Goal: Task Accomplishment & Management: Complete application form

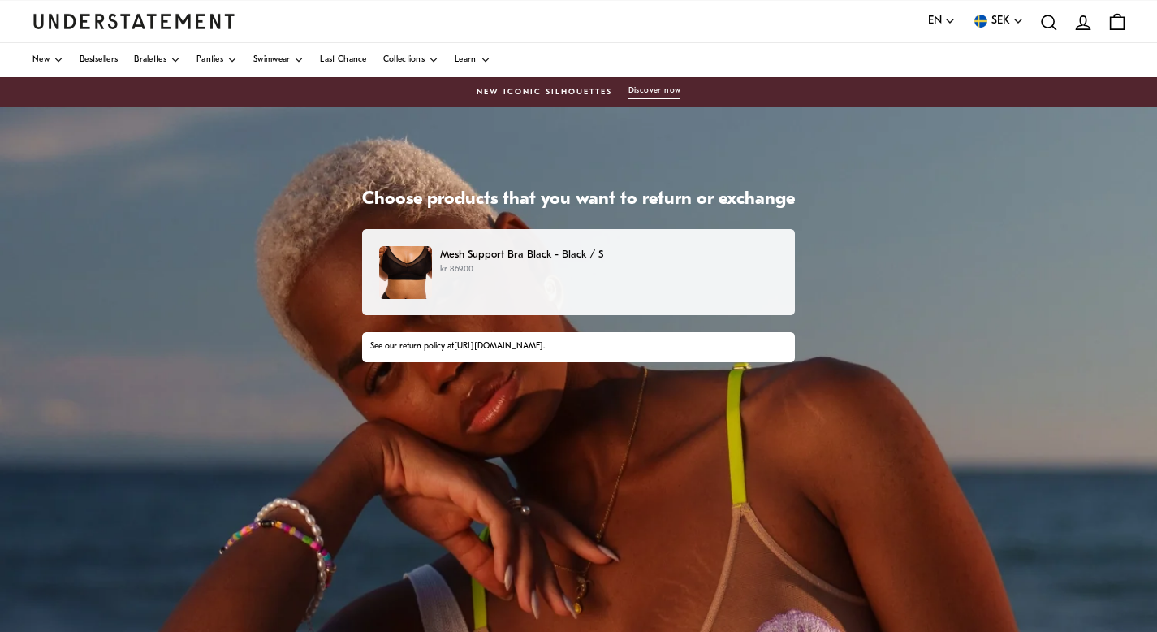
click at [527, 286] on div "Mesh Support Bra Black - Black / S kr 869.00" at bounding box center [578, 272] width 399 height 53
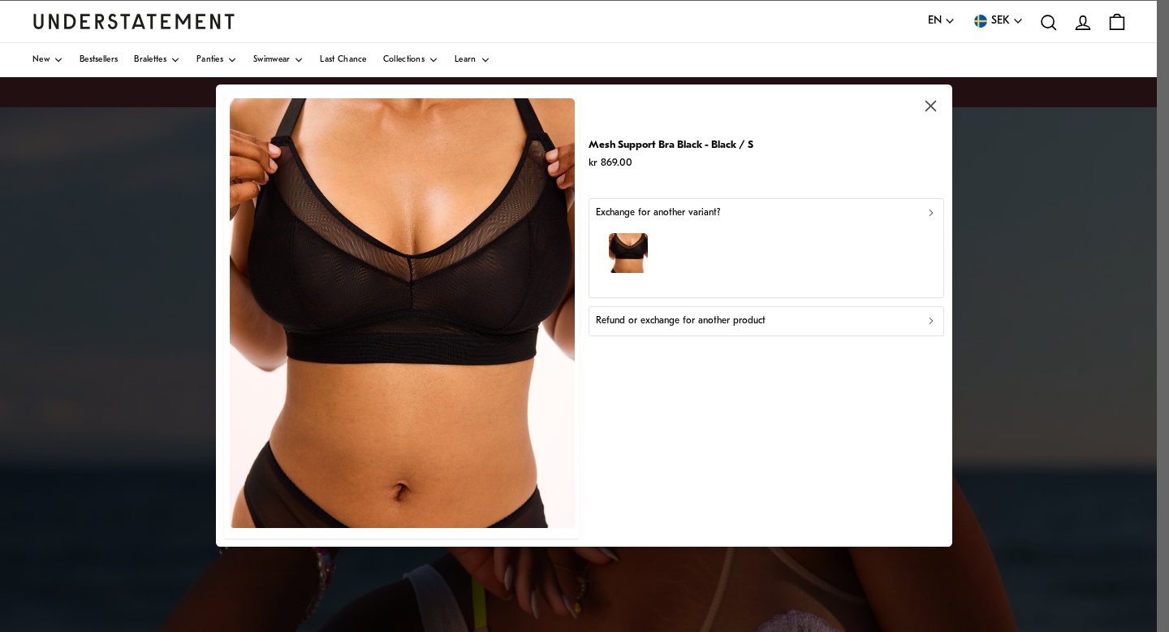
click at [704, 259] on div "button" at bounding box center [766, 256] width 341 height 71
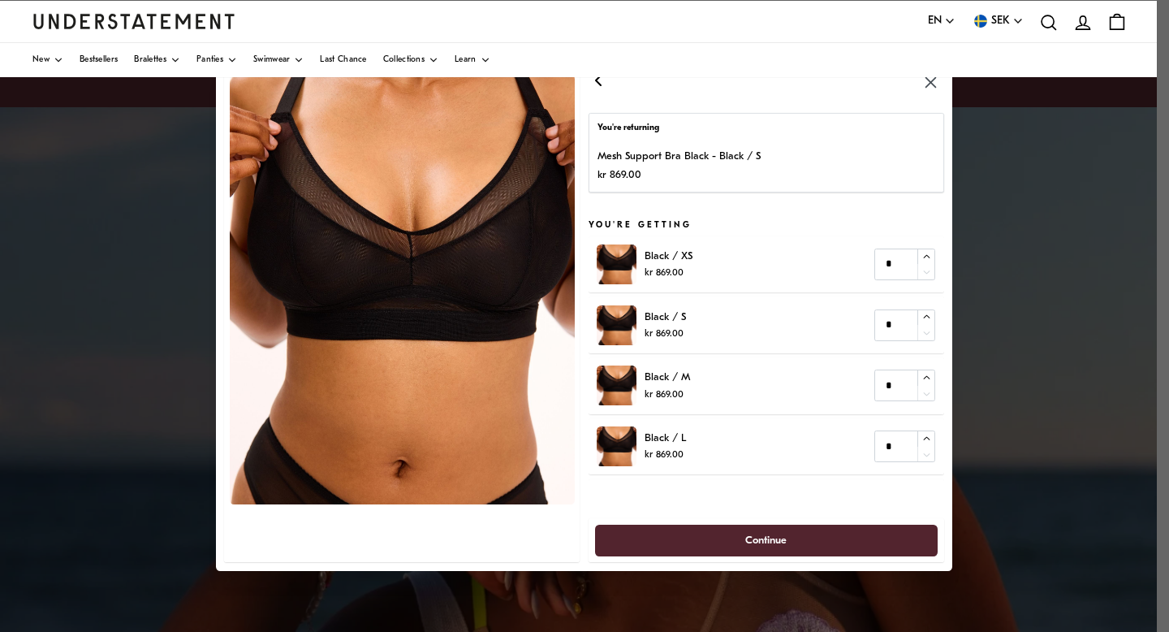
click at [598, 88] on icon "button" at bounding box center [598, 80] width 19 height 19
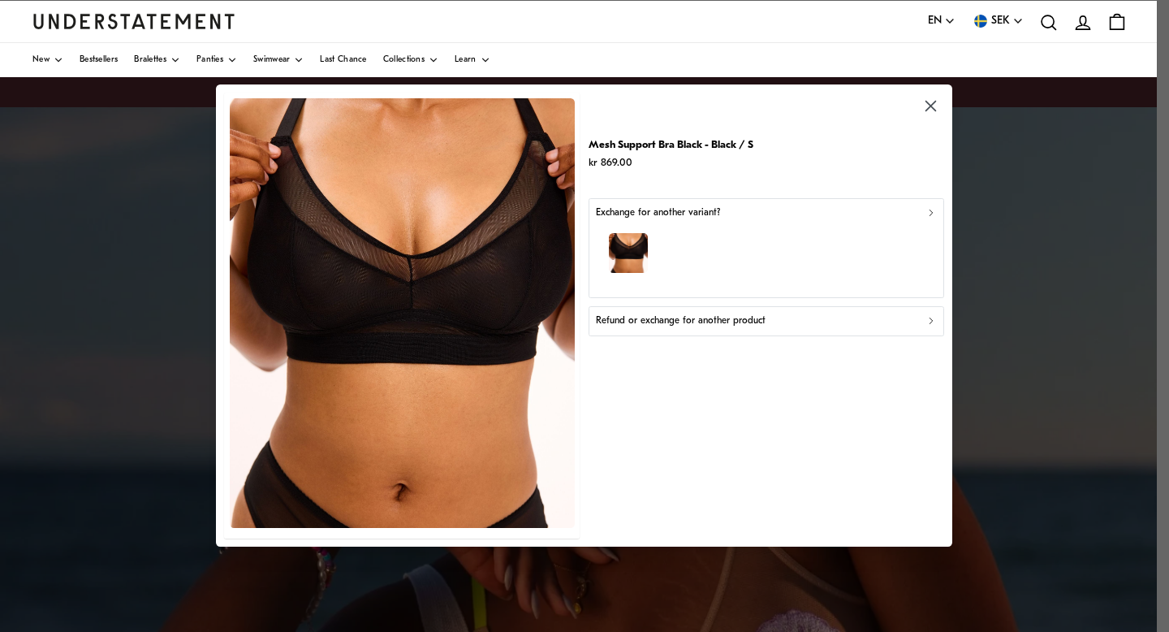
click at [654, 324] on p "Refund or exchange for another product" at bounding box center [681, 321] width 170 height 15
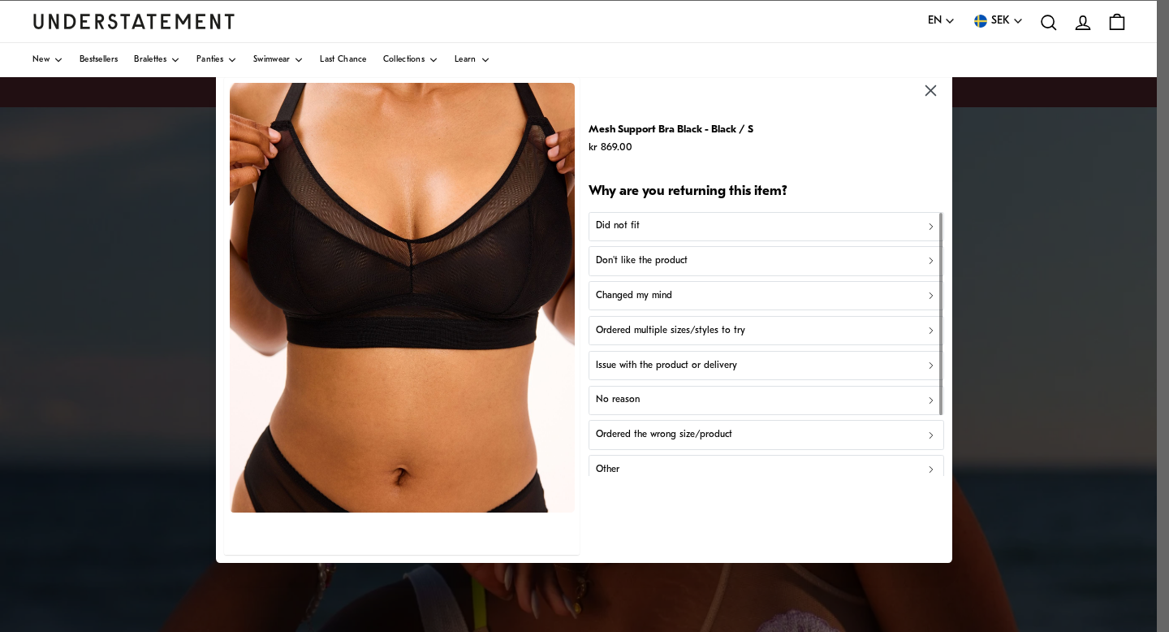
click at [659, 222] on div "Did not fit" at bounding box center [766, 225] width 341 height 15
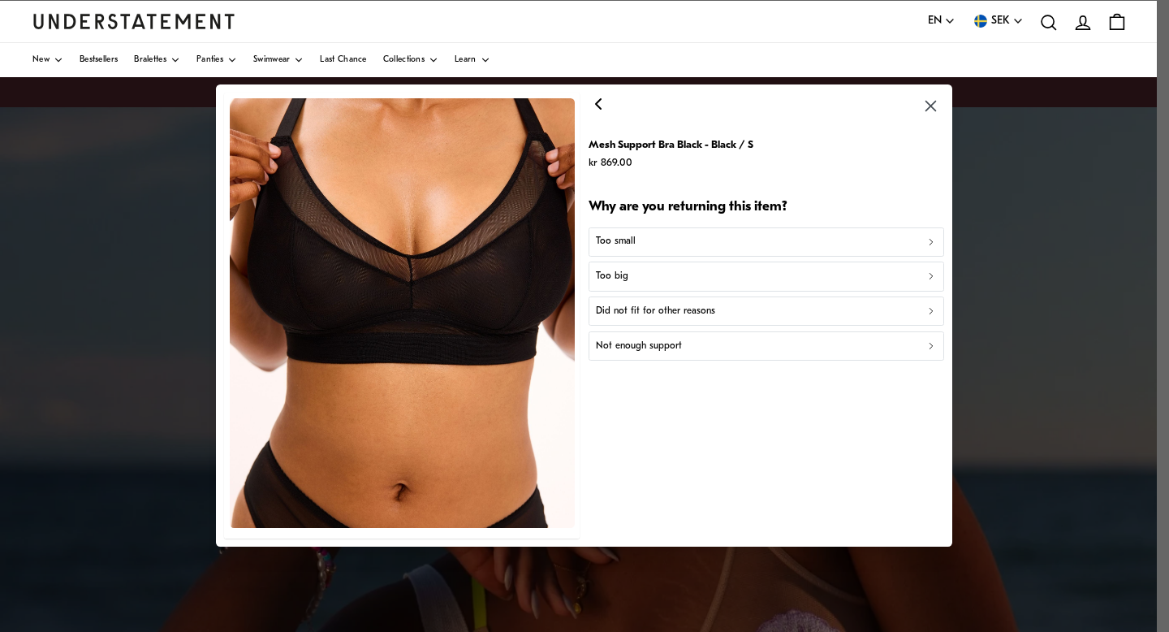
click at [644, 280] on div "Too big" at bounding box center [766, 277] width 341 height 15
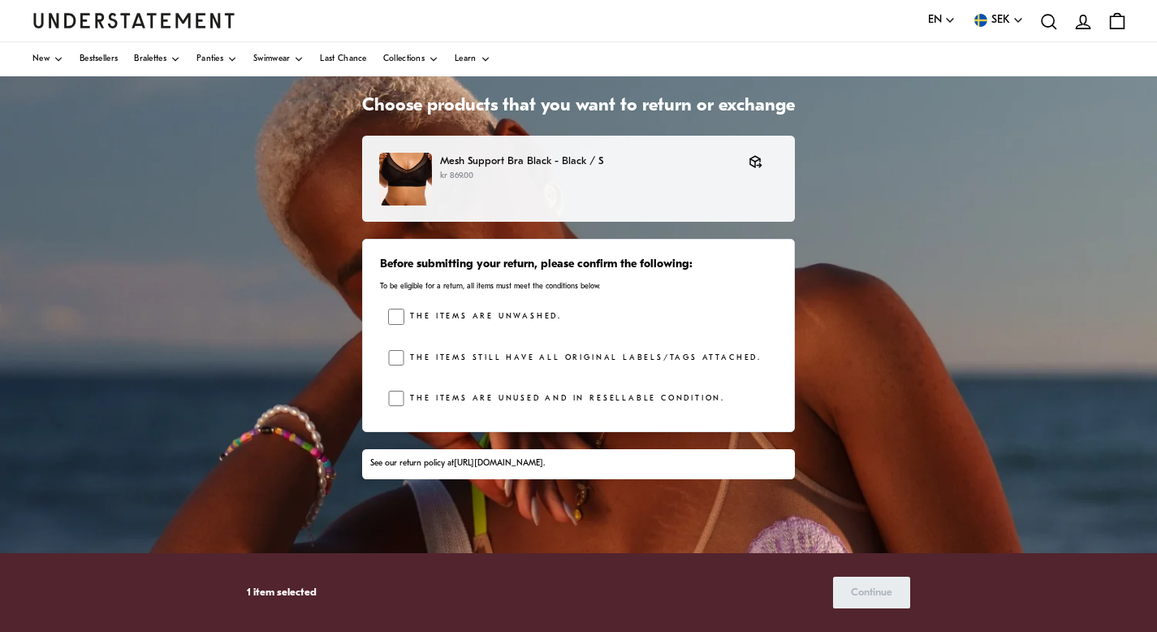
scroll to position [93, 0]
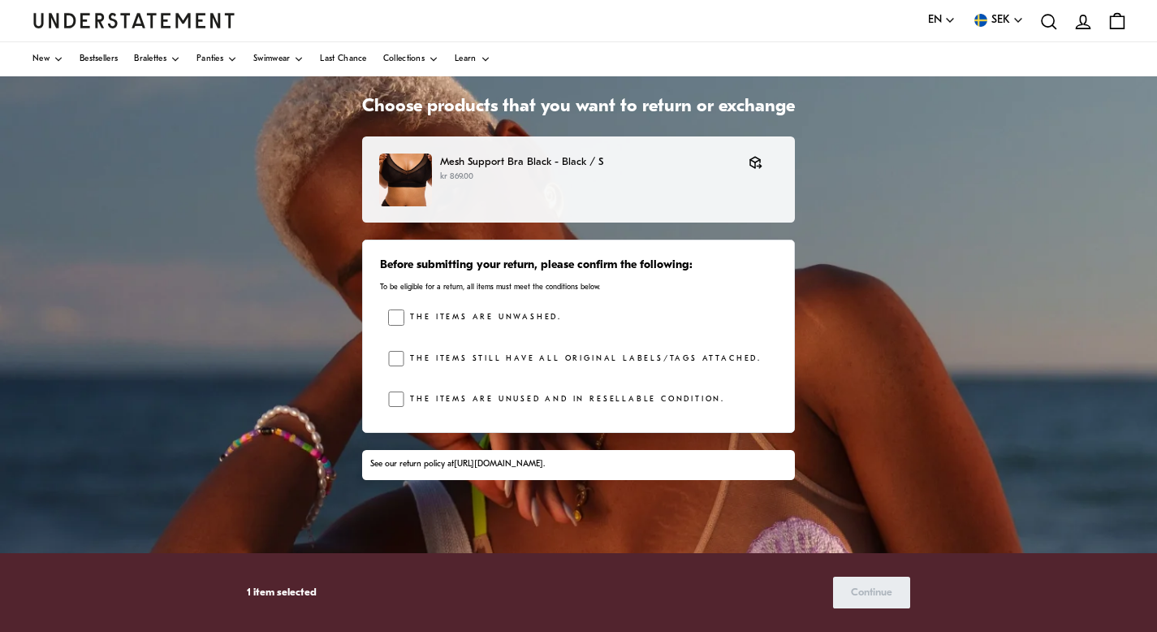
click at [463, 313] on label "The items are unwashed." at bounding box center [483, 317] width 158 height 16
click at [455, 352] on label "The items still have all original labels/tags attached." at bounding box center [582, 359] width 357 height 16
click at [467, 395] on label "The items are unused and in resellable condition." at bounding box center [564, 399] width 321 height 16
click at [862, 590] on span "Continue" at bounding box center [871, 592] width 41 height 30
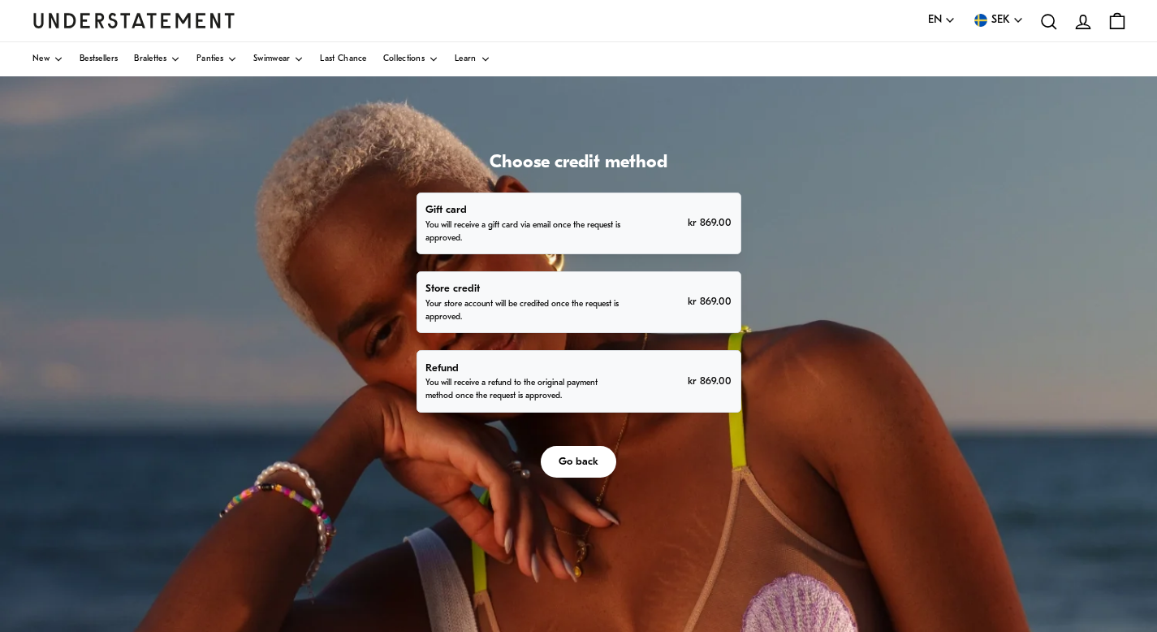
scroll to position [37, 0]
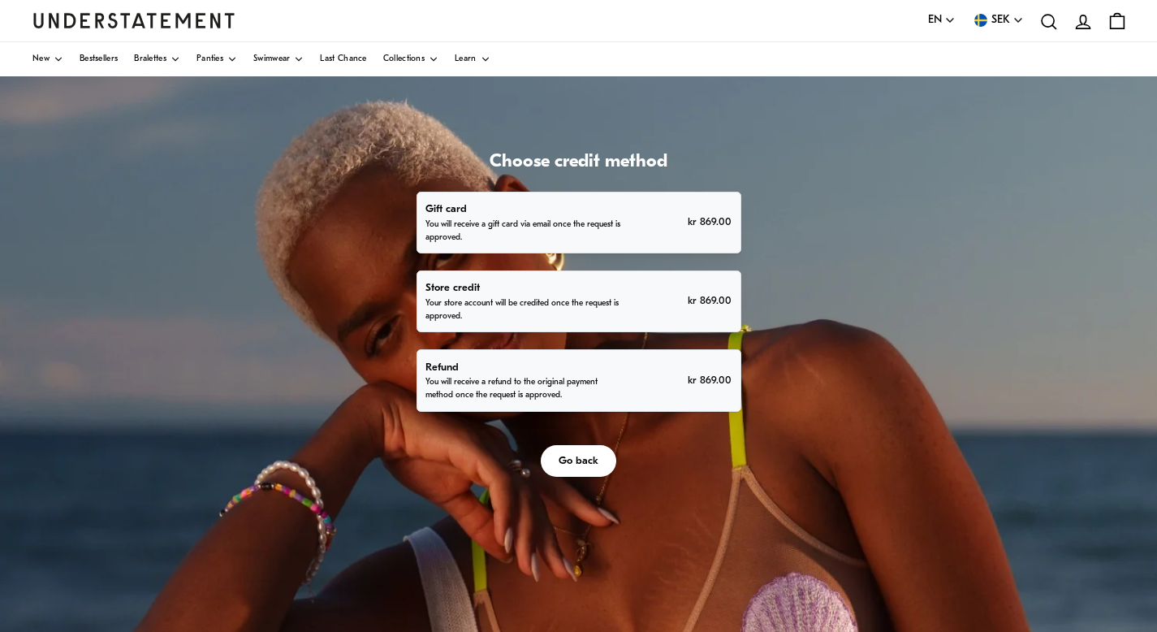
click at [617, 373] on p "Refund" at bounding box center [522, 367] width 195 height 17
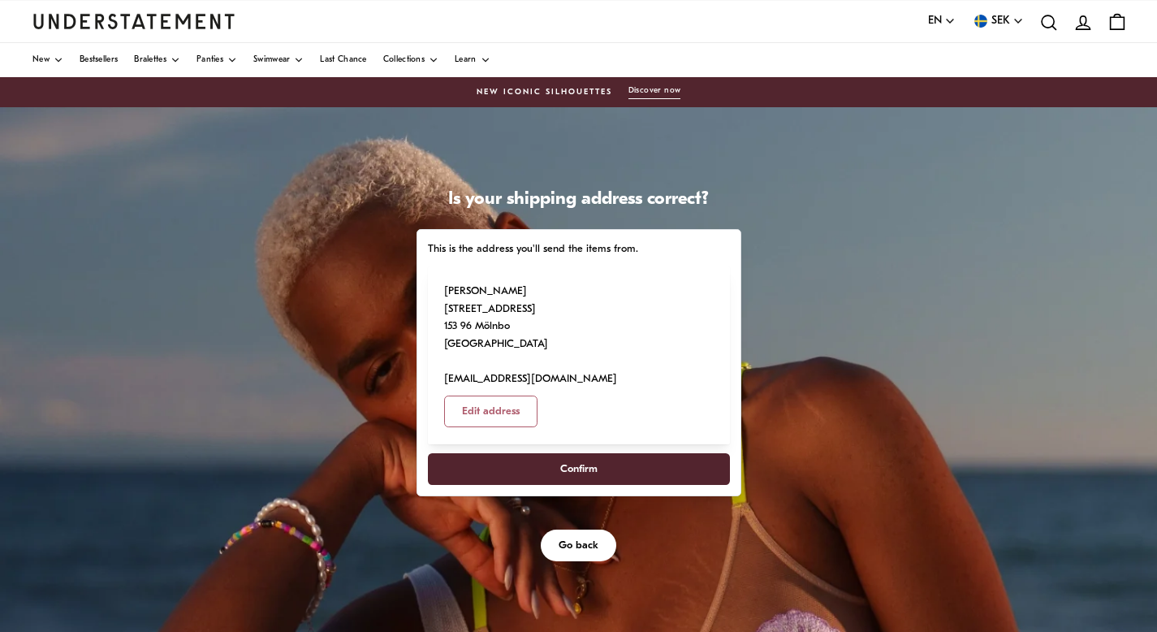
click at [617, 454] on span "Confirm" at bounding box center [578, 469] width 266 height 30
select select "**"
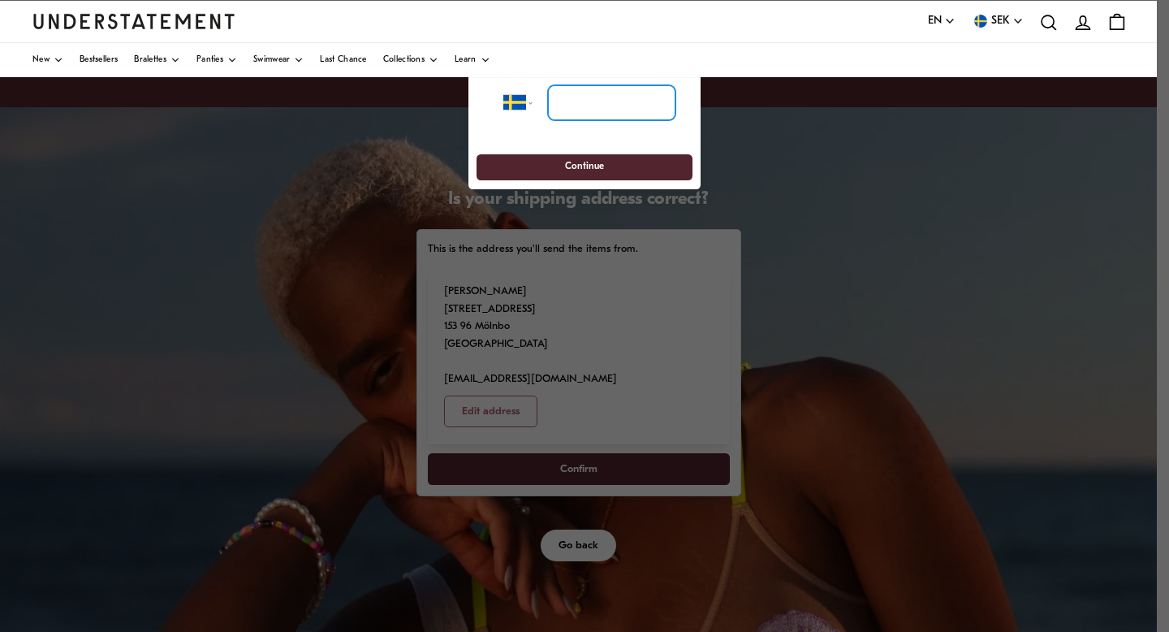
click at [591, 93] on input "tel" at bounding box center [611, 102] width 127 height 36
type input "******"
click at [586, 162] on span "Continue" at bounding box center [584, 167] width 39 height 25
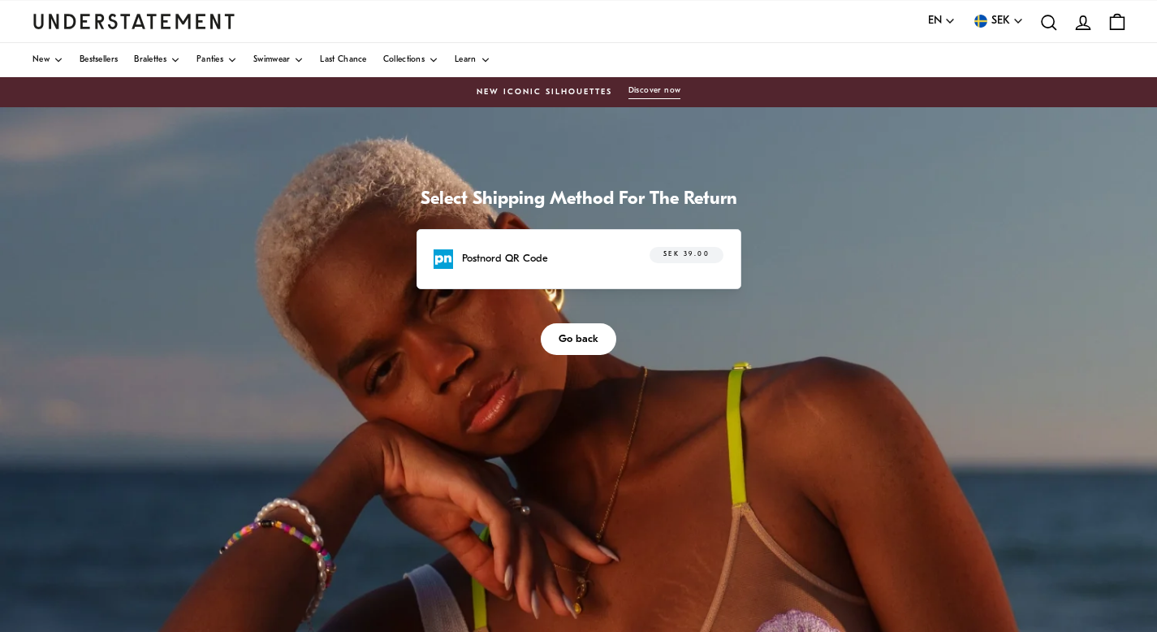
click at [577, 277] on div "Postnord QR Code SEK 39.00" at bounding box center [579, 259] width 325 height 60
